Goal: Task Accomplishment & Management: Use online tool/utility

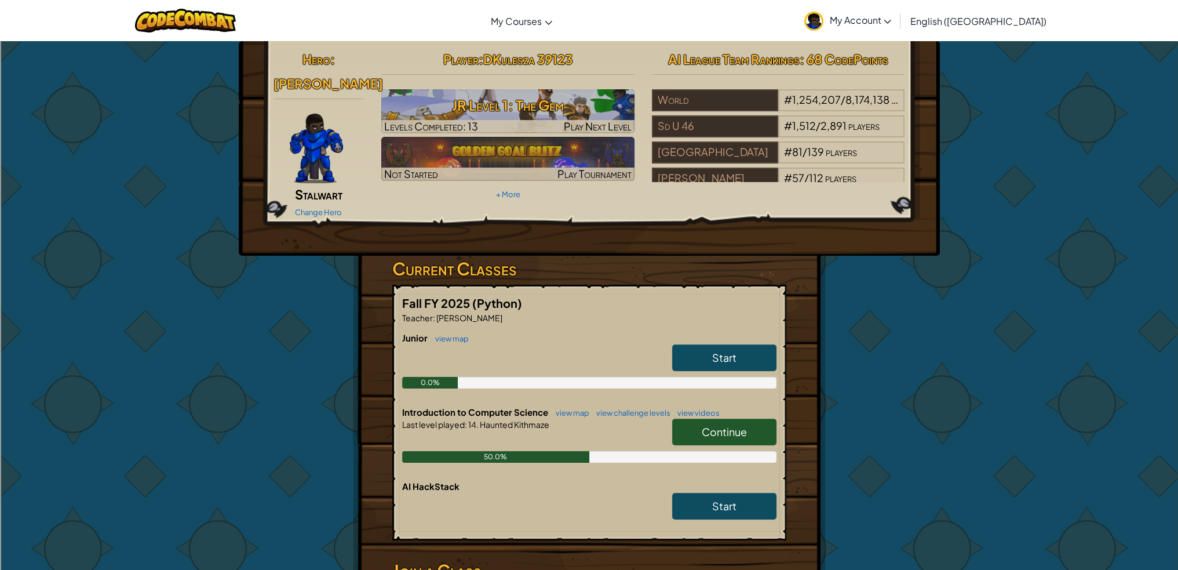
click at [749, 418] on link "Continue" at bounding box center [724, 431] width 104 height 27
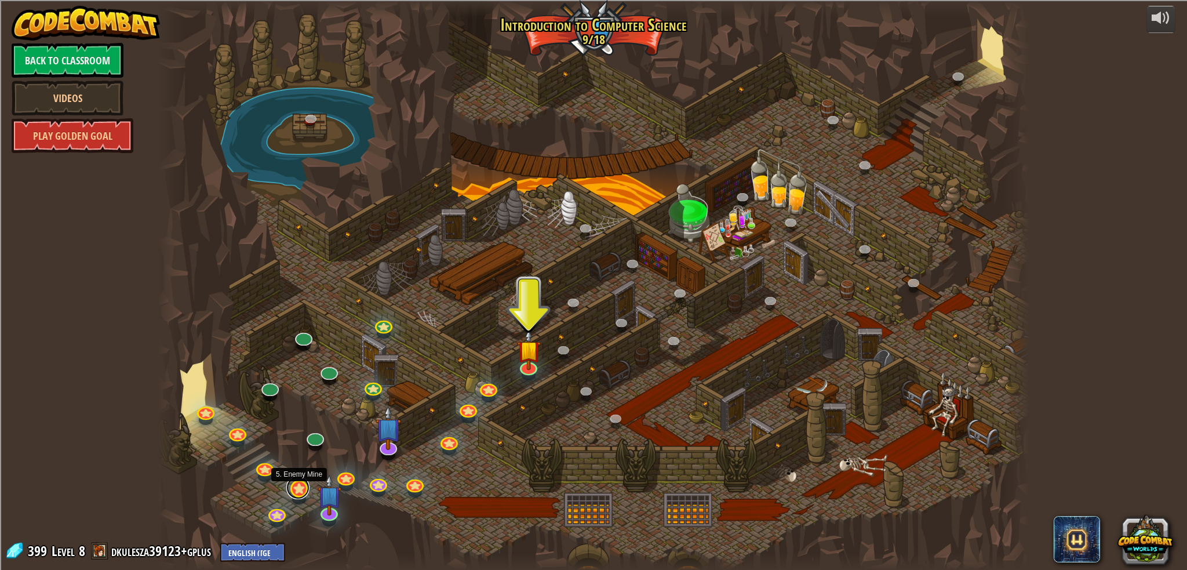
click at [297, 489] on link at bounding box center [297, 487] width 23 height 23
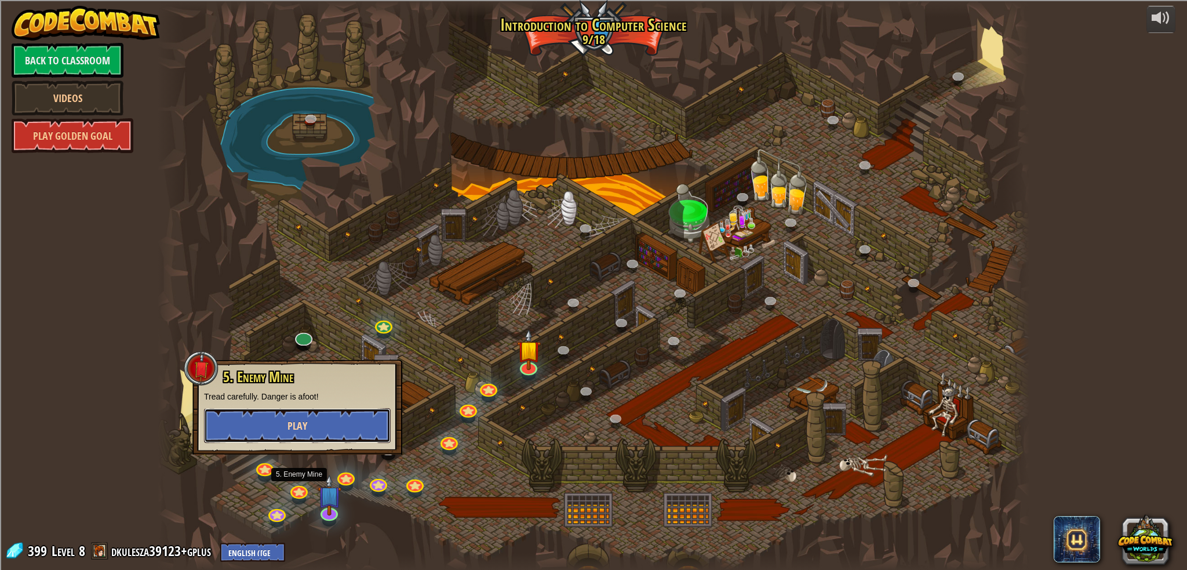
click at [333, 417] on button "Play" at bounding box center [297, 425] width 187 height 35
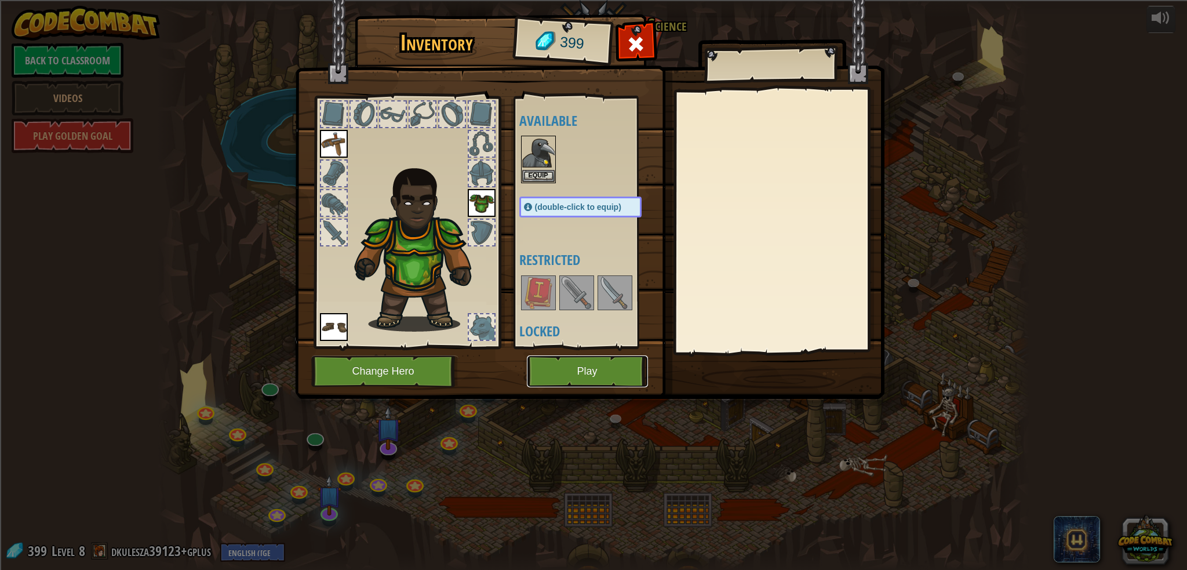
click at [547, 364] on button "Play" at bounding box center [587, 371] width 121 height 32
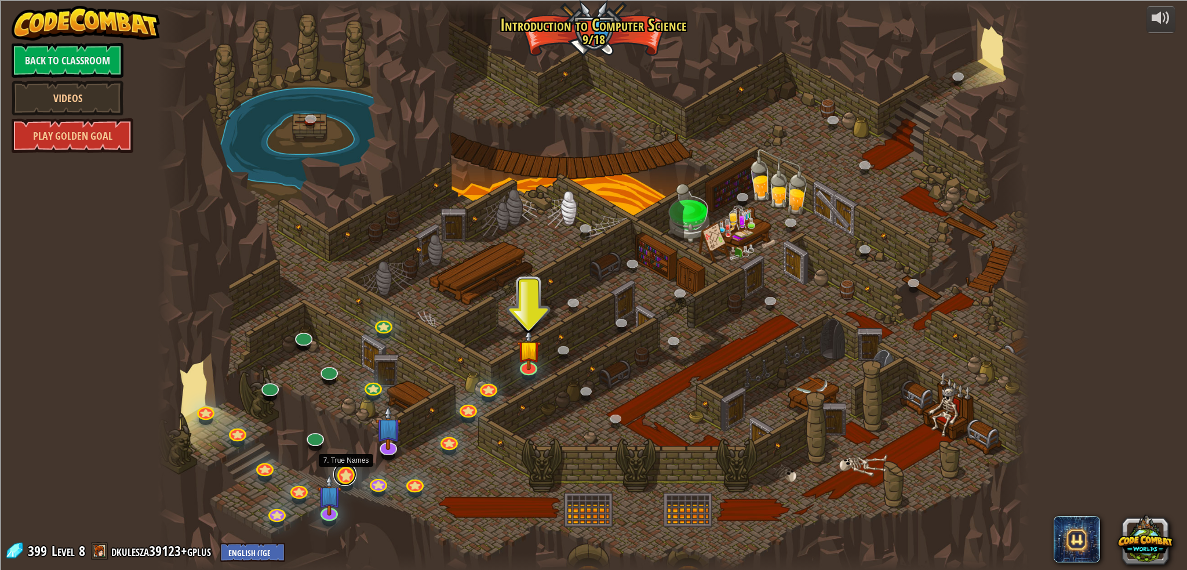
click at [344, 474] on link at bounding box center [344, 473] width 23 height 23
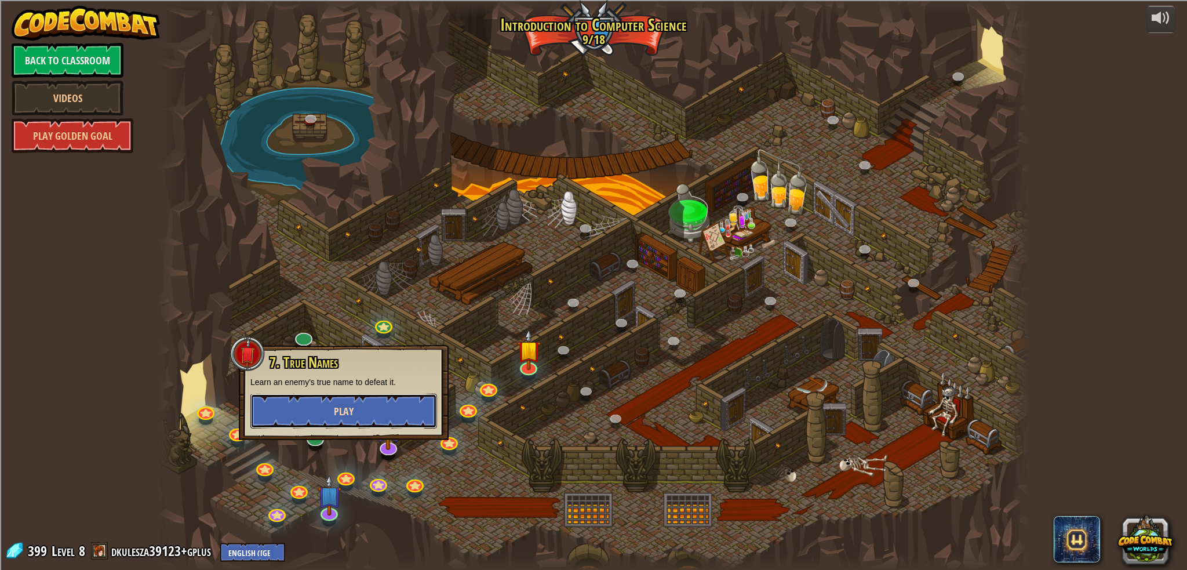
click at [337, 398] on button "Play" at bounding box center [343, 410] width 187 height 35
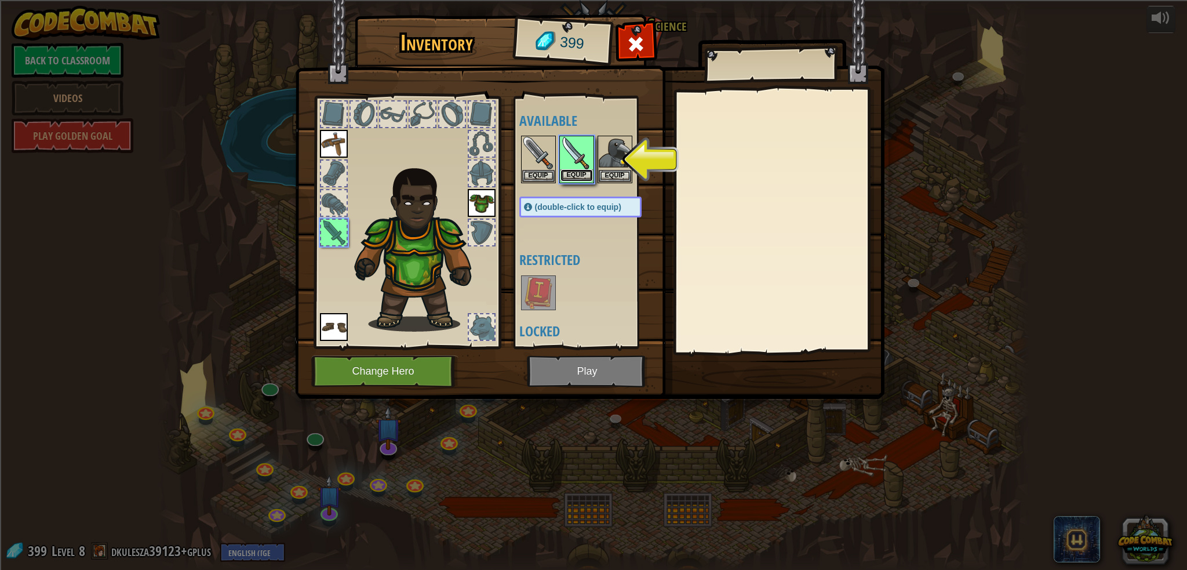
click at [582, 169] on button "Equip" at bounding box center [576, 175] width 32 height 12
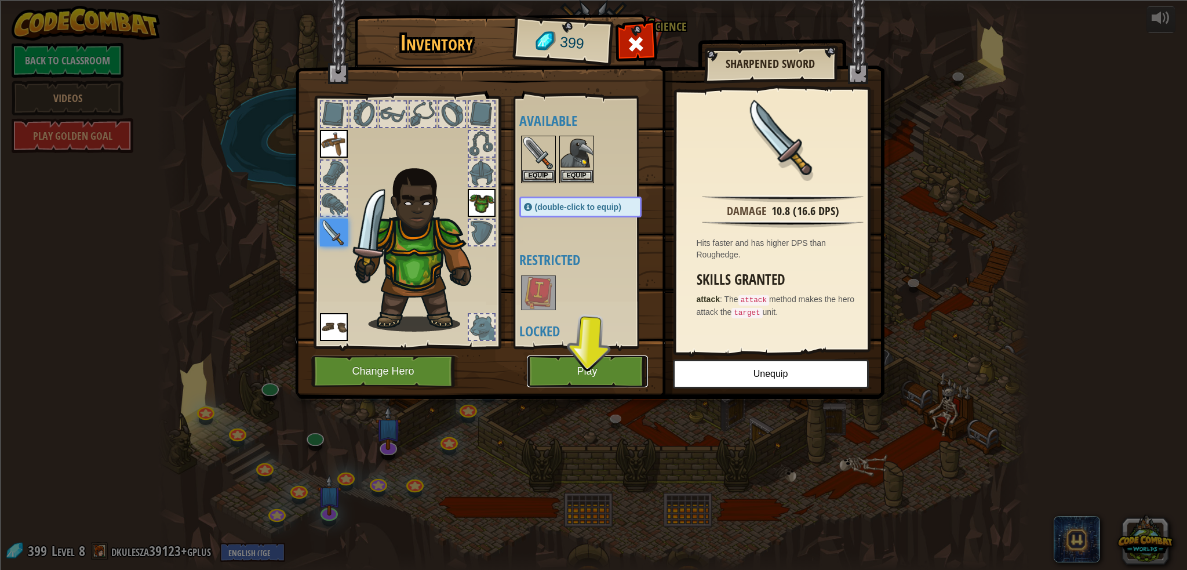
click at [604, 373] on button "Play" at bounding box center [587, 371] width 121 height 32
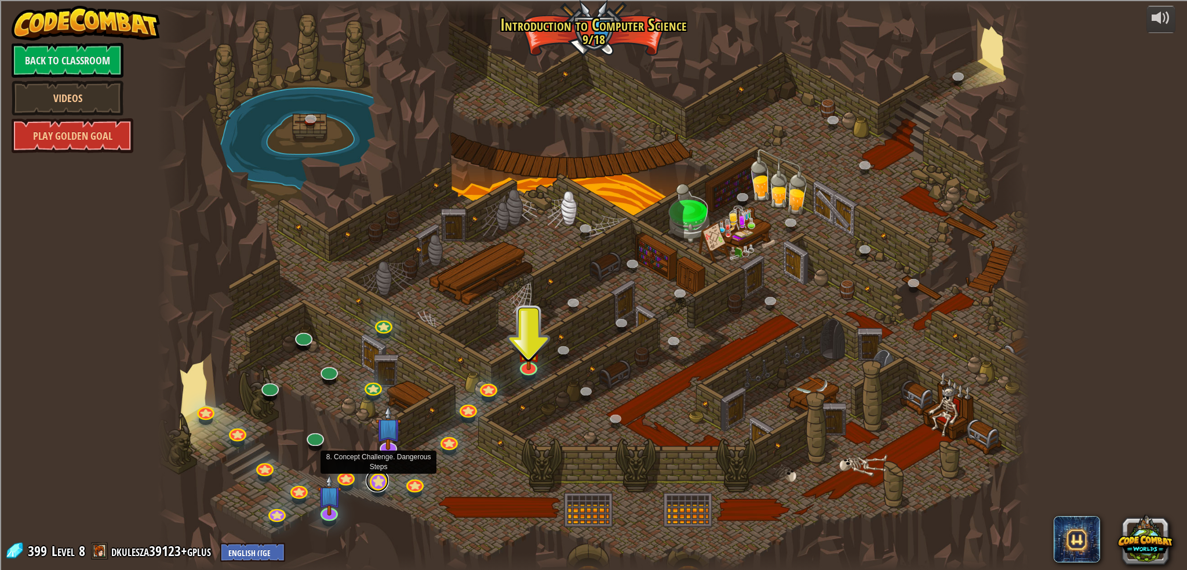
click at [385, 483] on link at bounding box center [377, 480] width 23 height 23
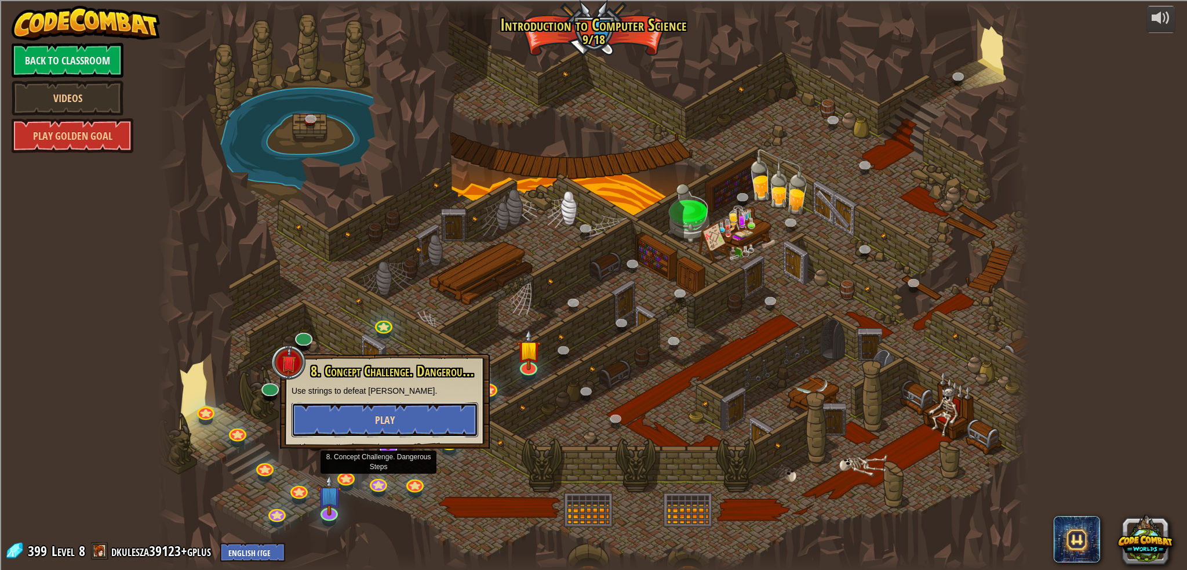
click at [403, 412] on button "Play" at bounding box center [384, 419] width 187 height 35
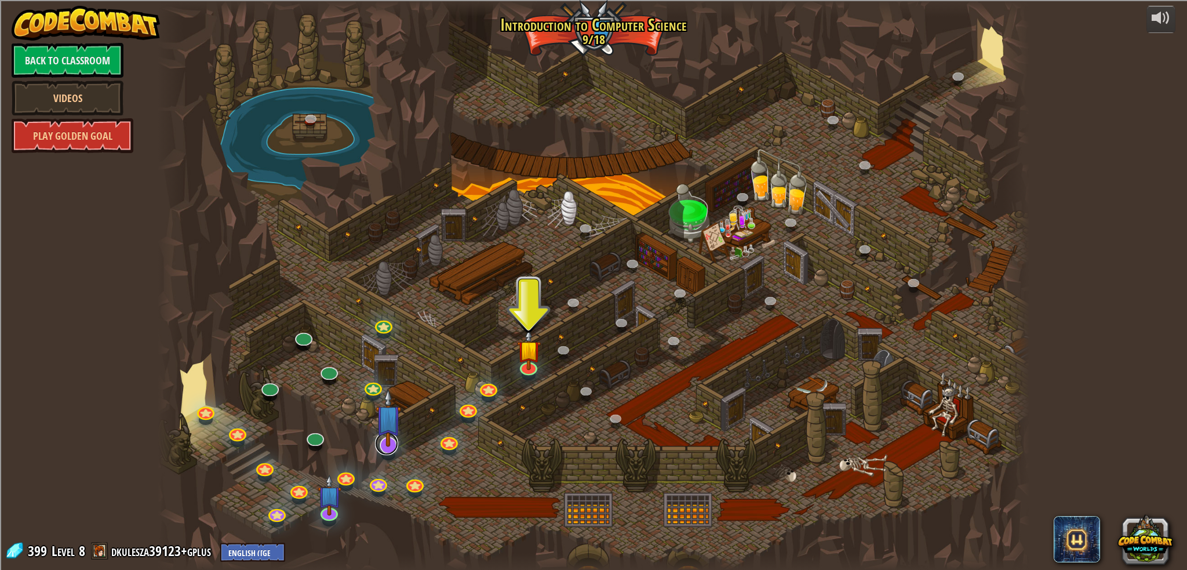
click at [390, 452] on link at bounding box center [386, 443] width 23 height 23
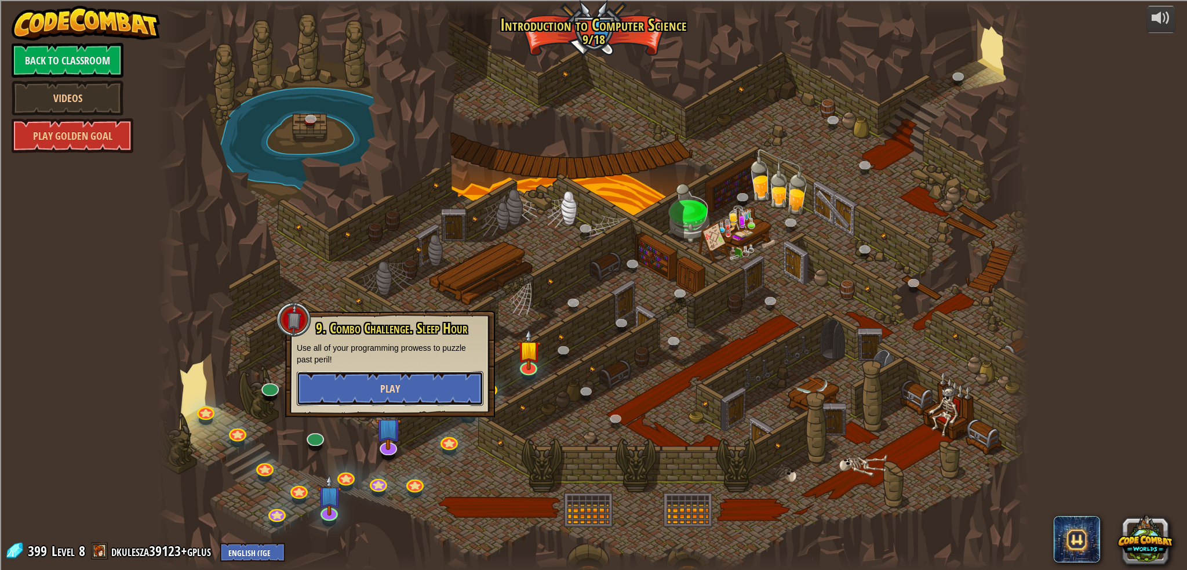
click at [340, 389] on button "Play" at bounding box center [390, 388] width 187 height 35
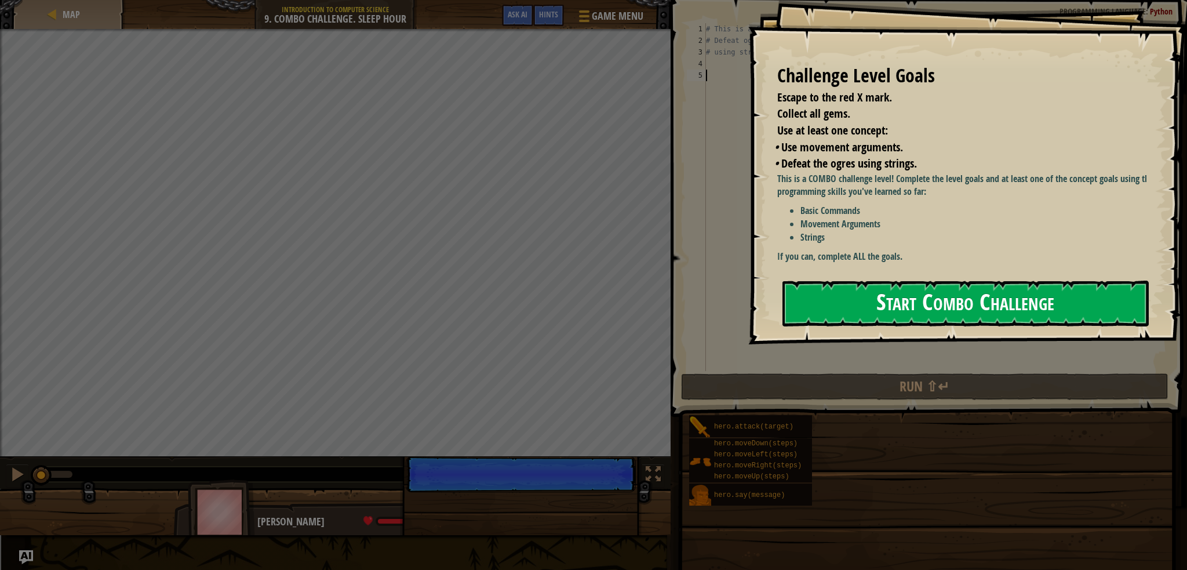
click at [885, 280] on button "Start Combo Challenge" at bounding box center [965, 303] width 366 height 46
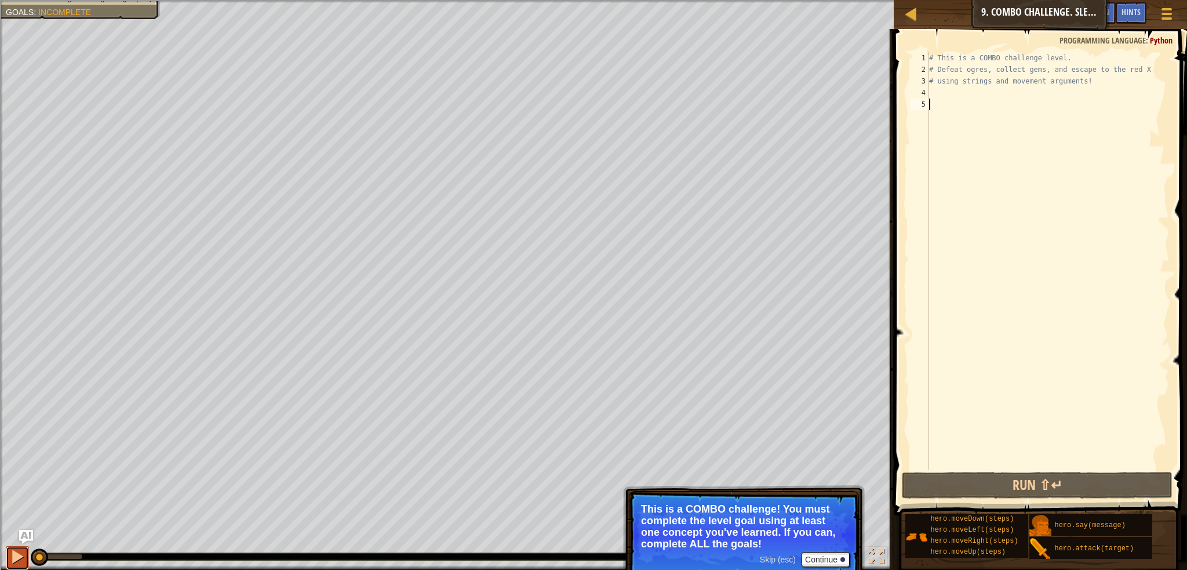
click at [20, 560] on div at bounding box center [17, 556] width 15 height 15
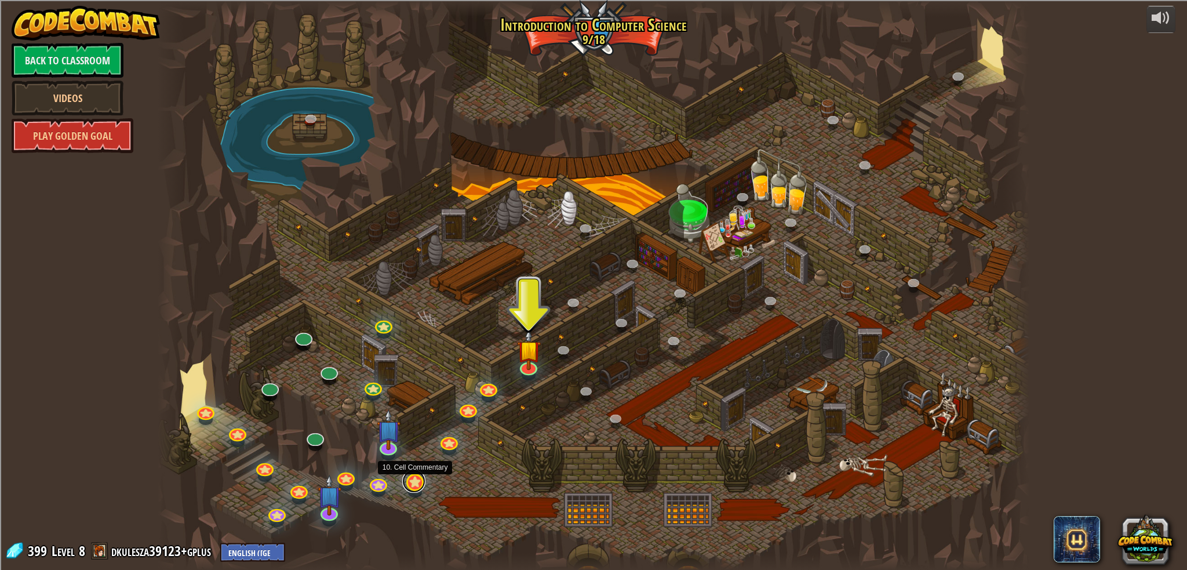
click at [417, 487] on link at bounding box center [413, 480] width 23 height 23
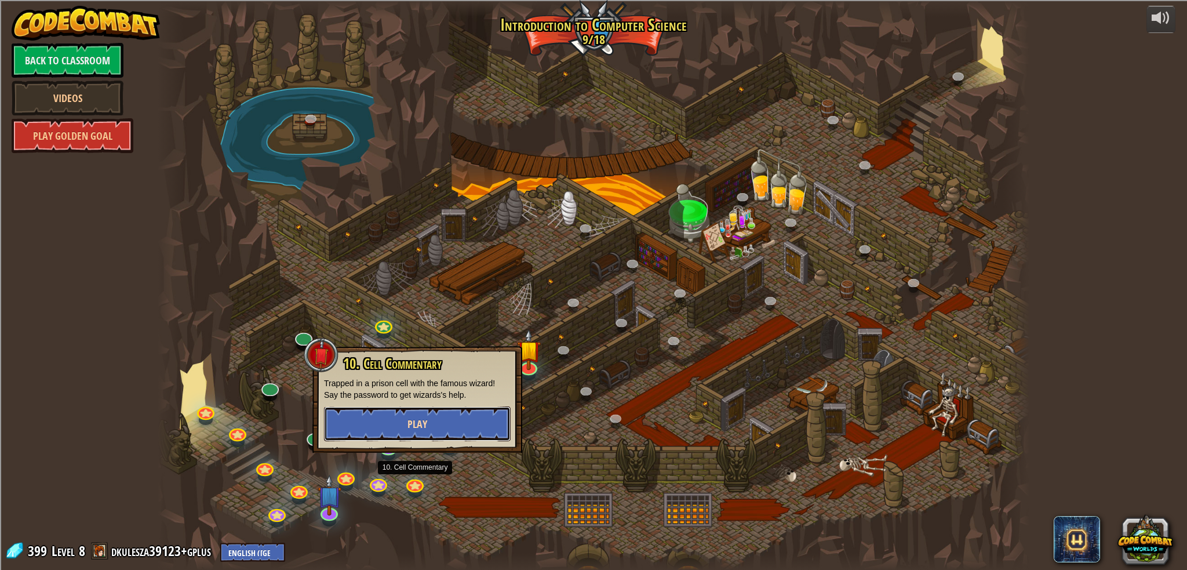
click at [392, 424] on button "Play" at bounding box center [417, 423] width 187 height 35
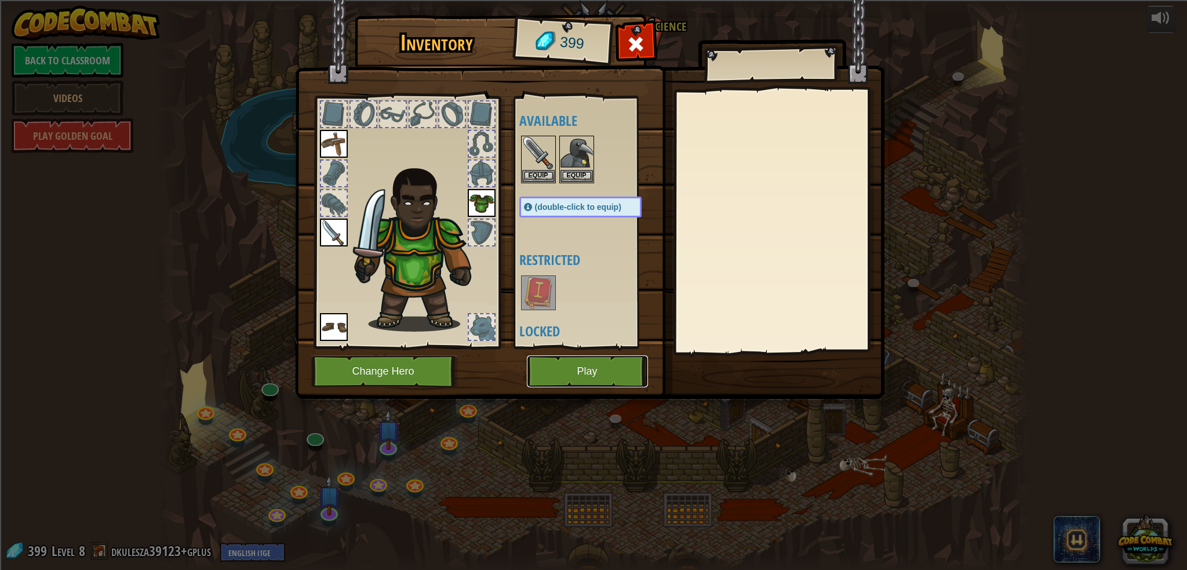
click at [590, 366] on button "Play" at bounding box center [587, 371] width 121 height 32
